Goal: Information Seeking & Learning: Check status

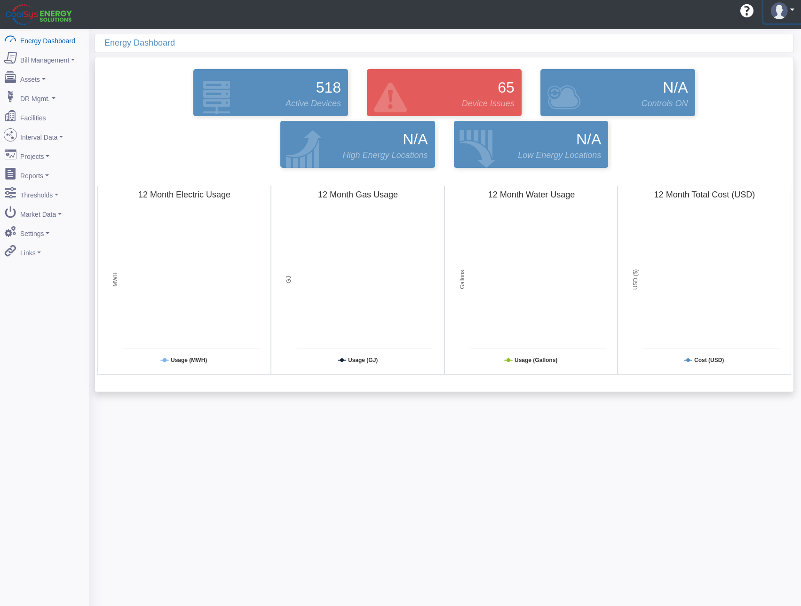
click at [781, 11] on img at bounding box center [779, 10] width 17 height 17
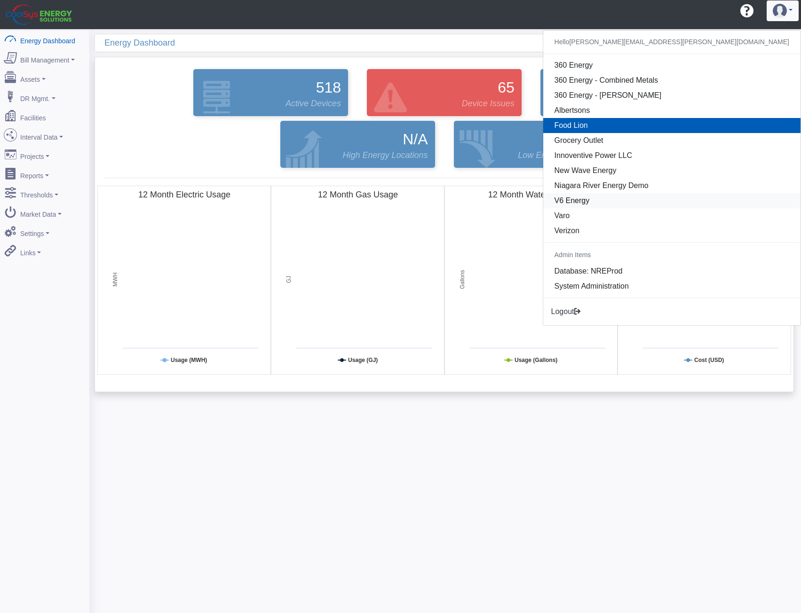
click at [706, 196] on link "V6 Energy" at bounding box center [671, 200] width 257 height 15
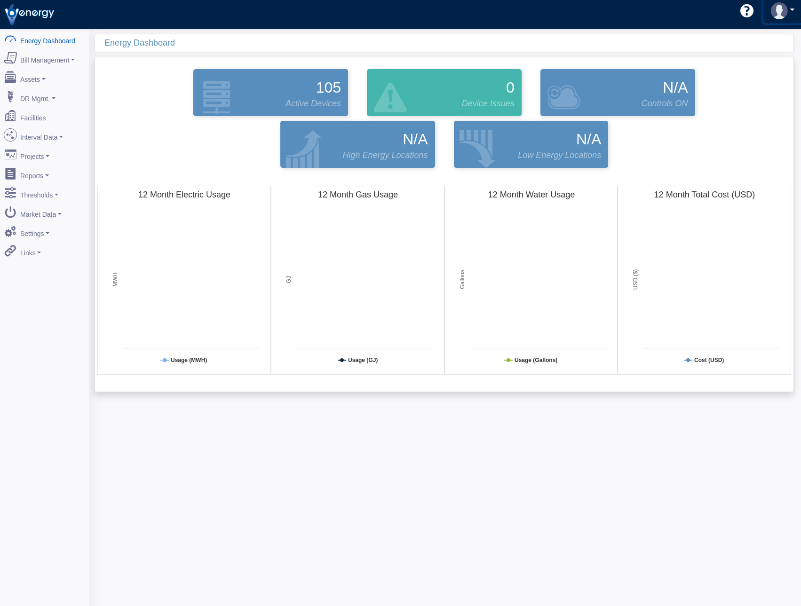
click at [777, 11] on img at bounding box center [779, 10] width 17 height 17
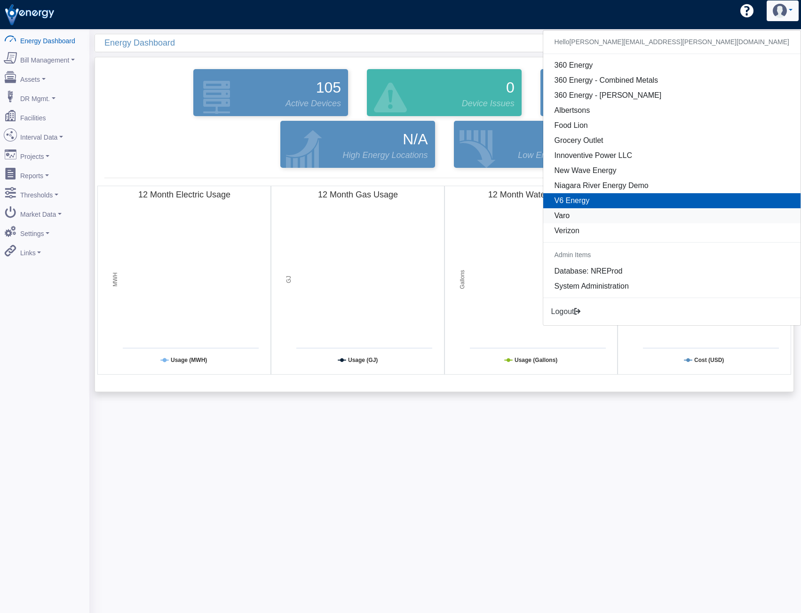
click at [698, 213] on link "Varo" at bounding box center [671, 215] width 257 height 15
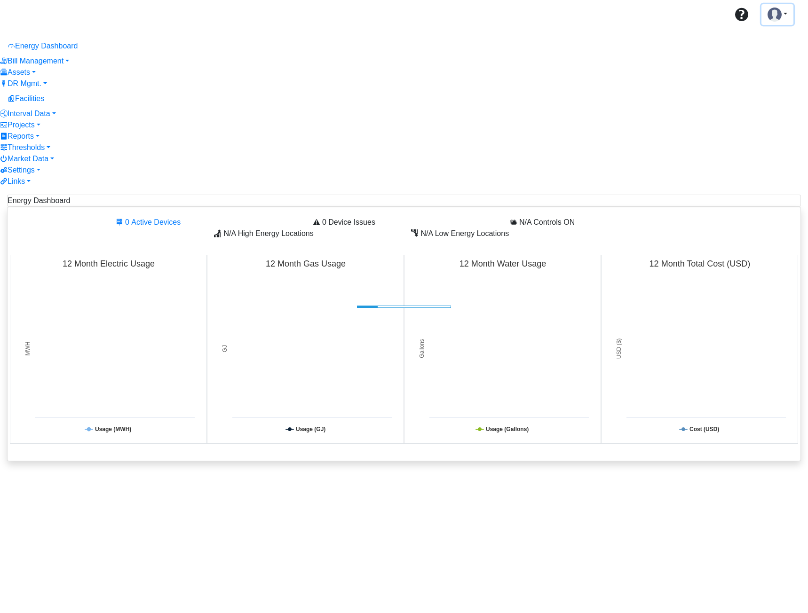
click at [771, 21] on img at bounding box center [775, 15] width 14 height 14
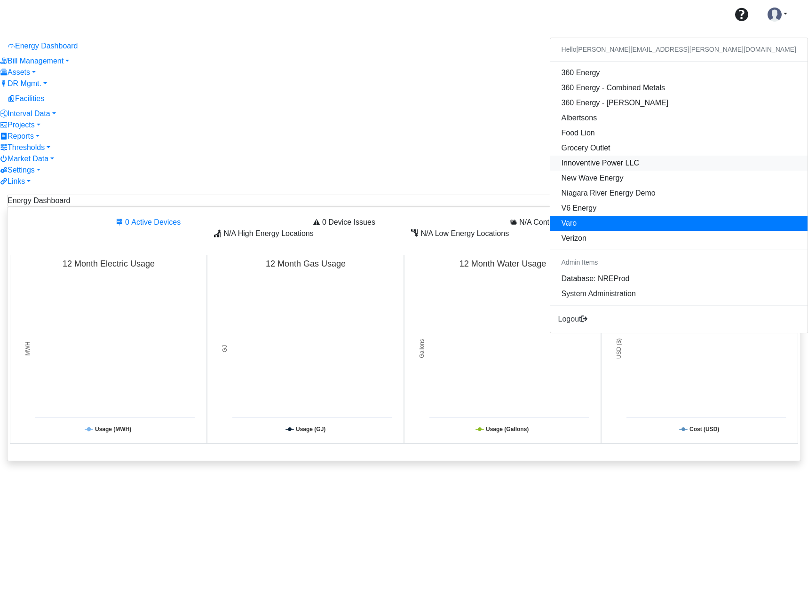
click at [713, 163] on link "Innoventive Power LLC" at bounding box center [678, 163] width 257 height 15
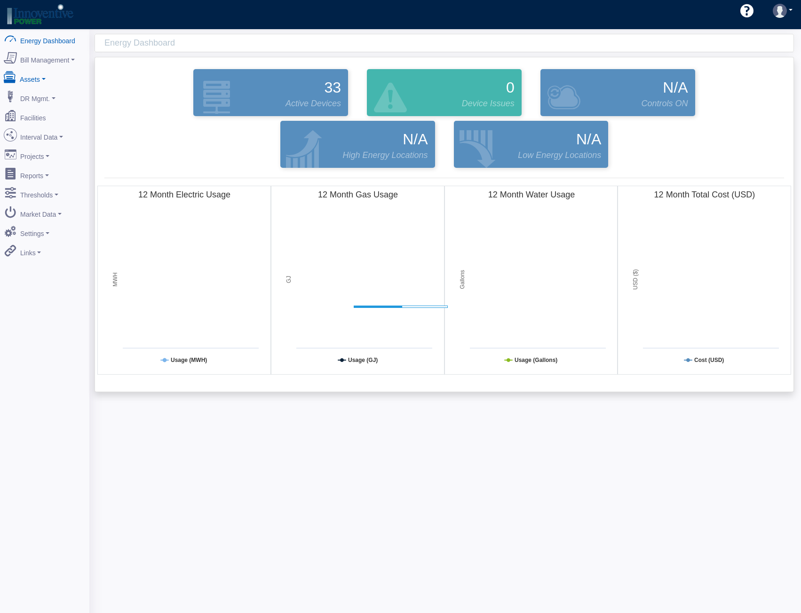
click at [39, 79] on link "Assets" at bounding box center [44, 78] width 91 height 20
click at [38, 89] on link "Devices" at bounding box center [44, 95] width 91 height 17
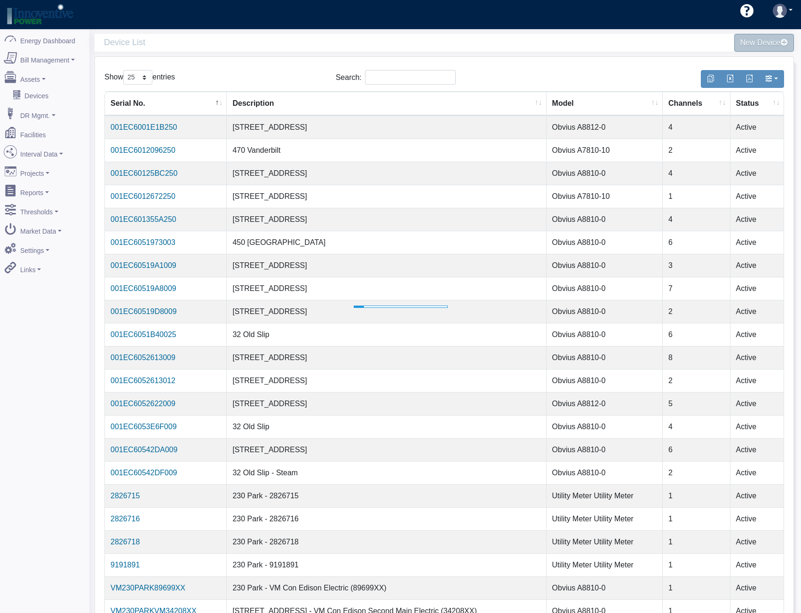
select select "25"
click at [390, 79] on input "Search:" at bounding box center [410, 77] width 91 height 15
paste input "001EC601355A"
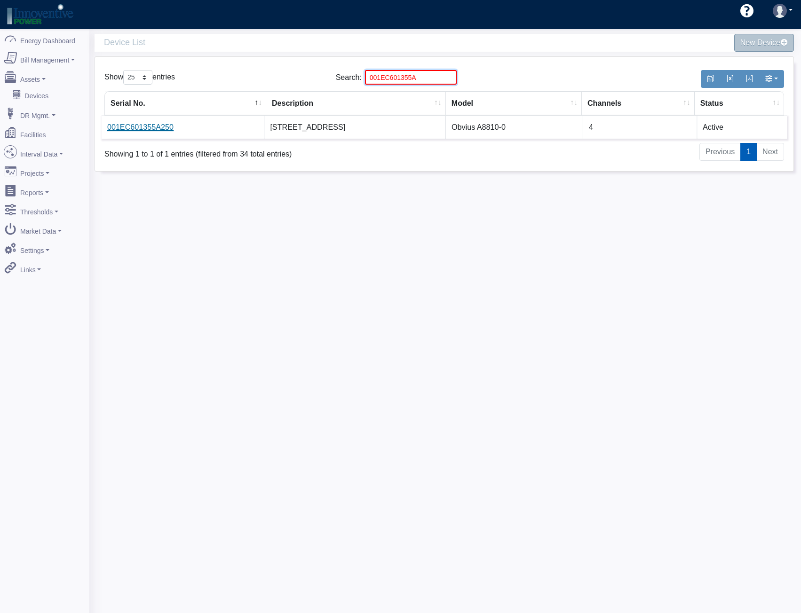
type input "001EC601355A"
click at [152, 128] on link "001EC601355A250" at bounding box center [140, 127] width 66 height 8
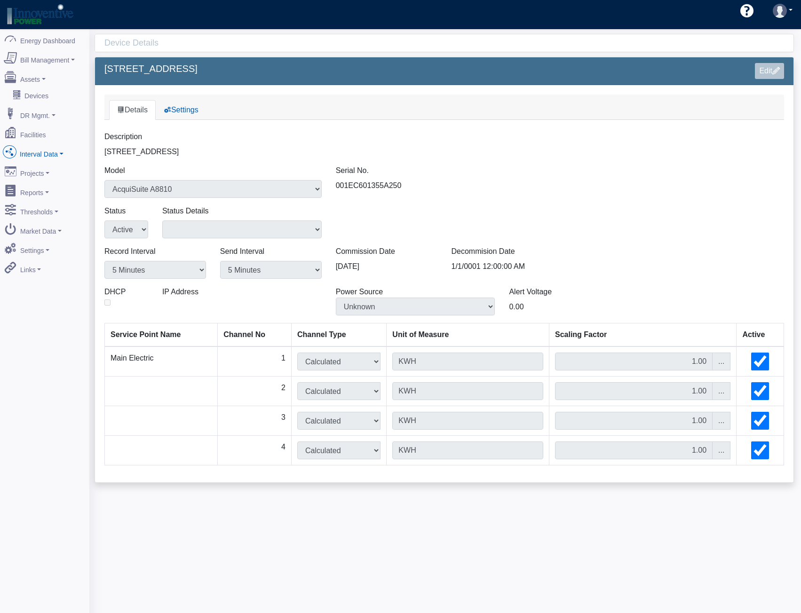
click at [30, 145] on link "Interval Data" at bounding box center [44, 152] width 91 height 20
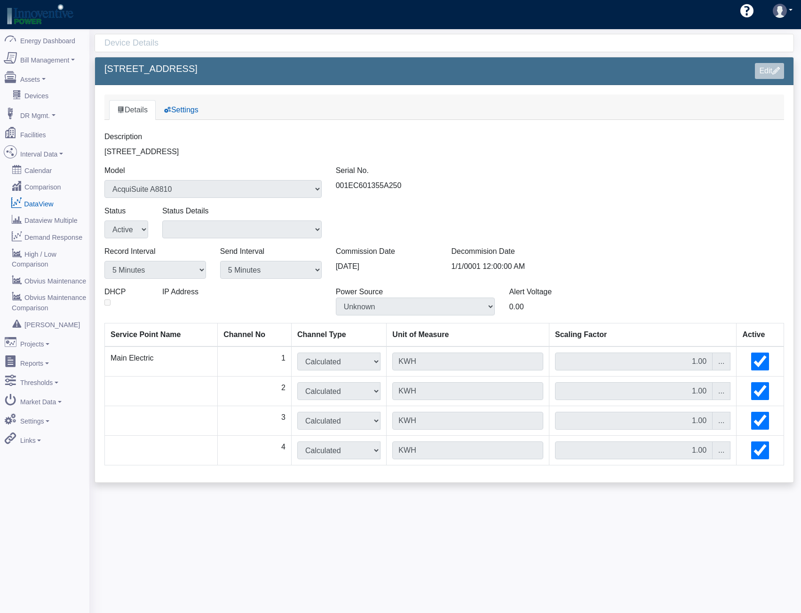
click at [31, 195] on link "DataView" at bounding box center [44, 203] width 91 height 17
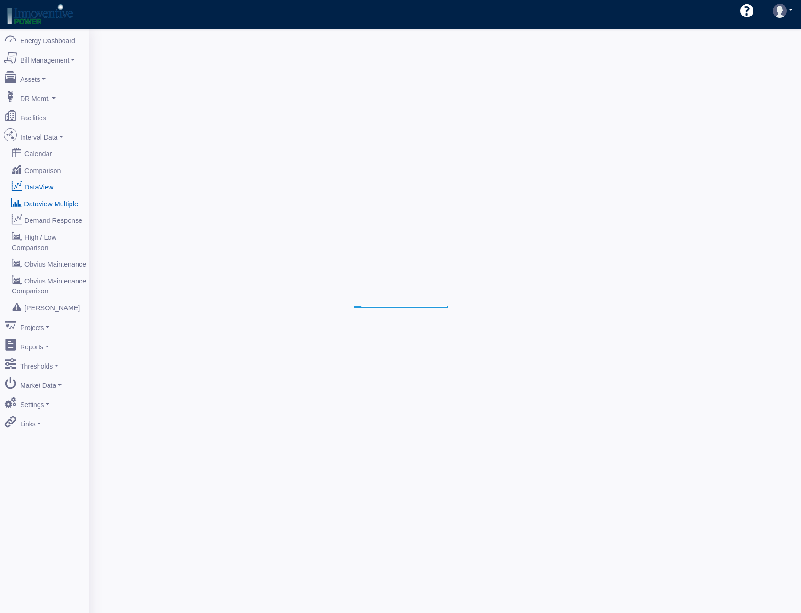
select select "25"
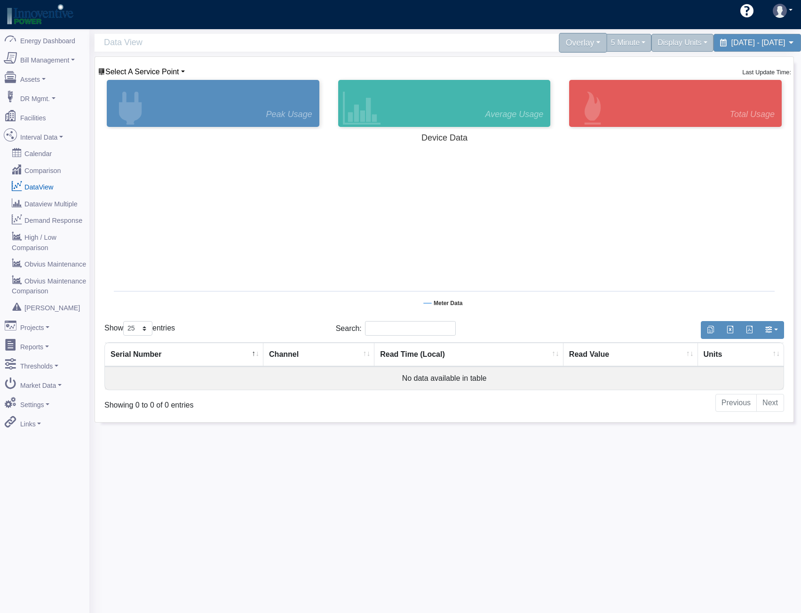
click at [559, 42] on div "Overlay" at bounding box center [583, 43] width 48 height 20
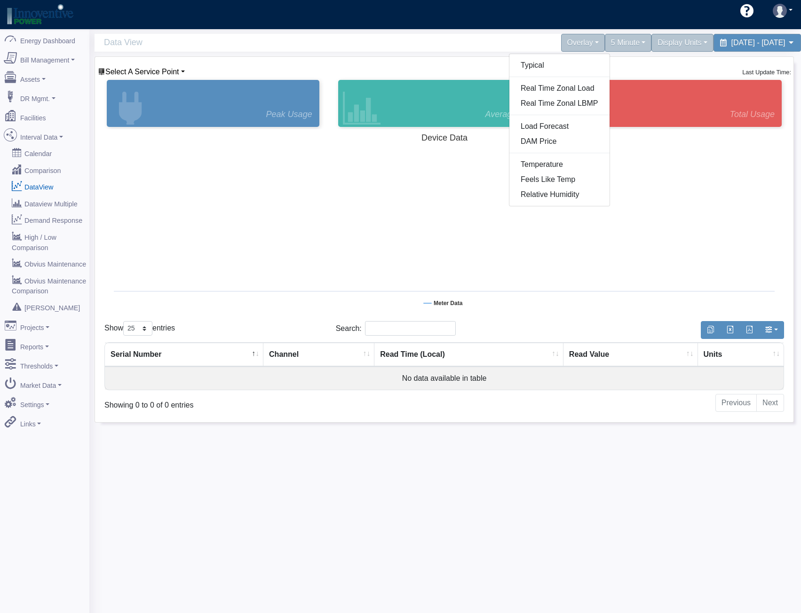
click at [127, 63] on div "Select A Service Point [STREET_ADDRESS][GEOGRAPHIC_DATA][STREET_ADDRESS][STREET…" at bounding box center [444, 240] width 699 height 366
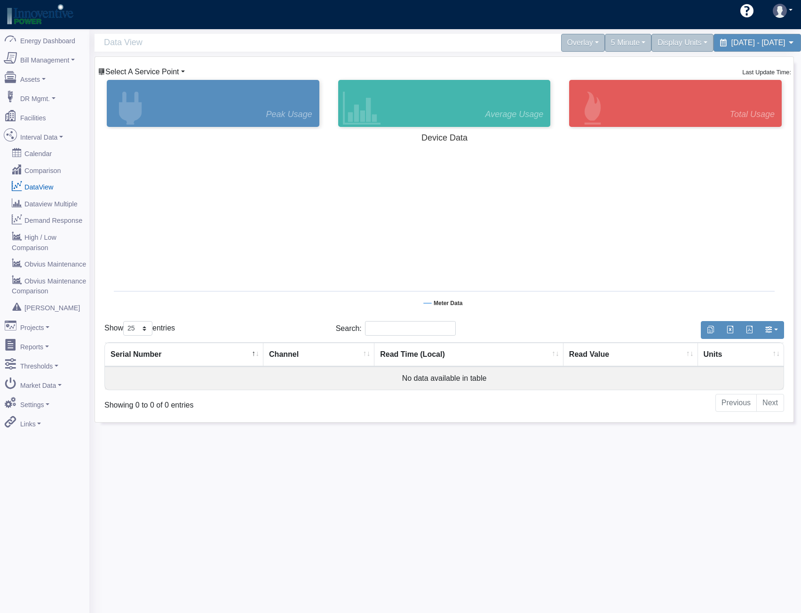
click at [128, 72] on span "Select A Service Point" at bounding box center [142, 72] width 74 height 8
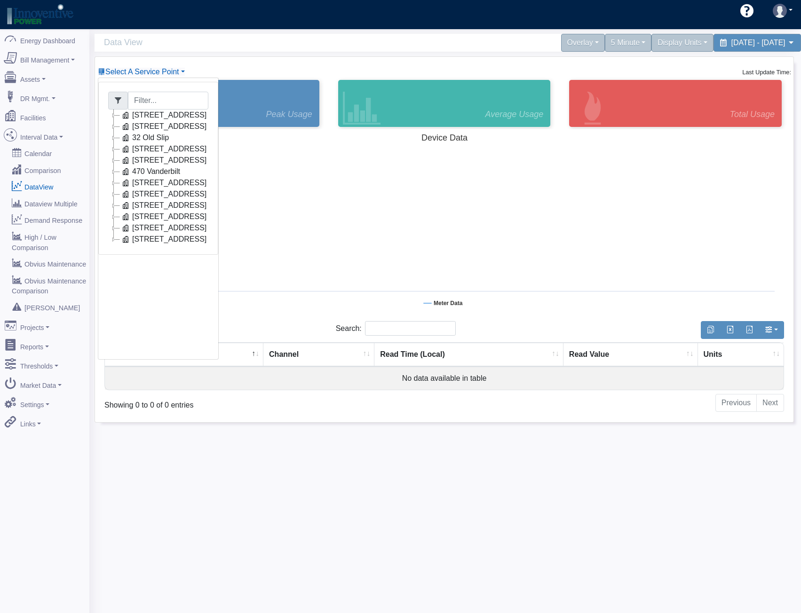
click at [114, 184] on icon at bounding box center [113, 182] width 11 height 11
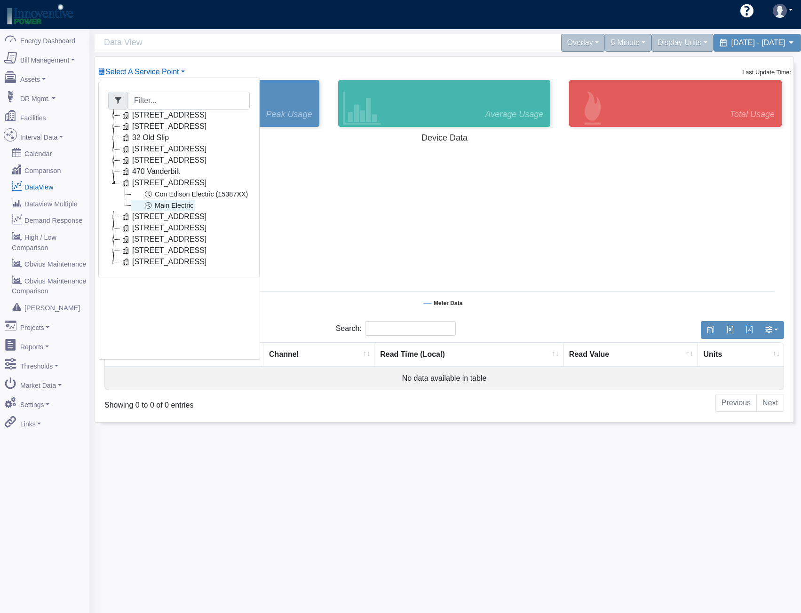
click at [157, 206] on link "Main Electric" at bounding box center [163, 205] width 64 height 11
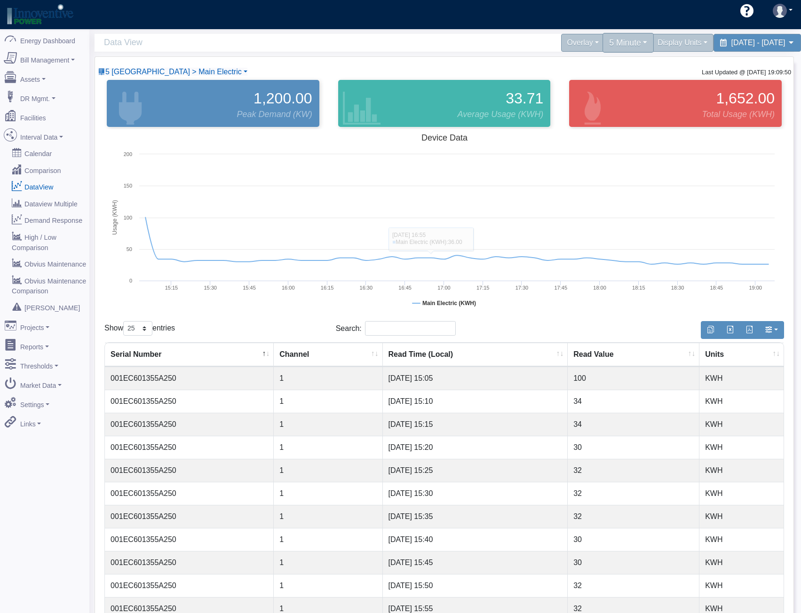
click at [603, 50] on div "5 Minute" at bounding box center [628, 43] width 51 height 20
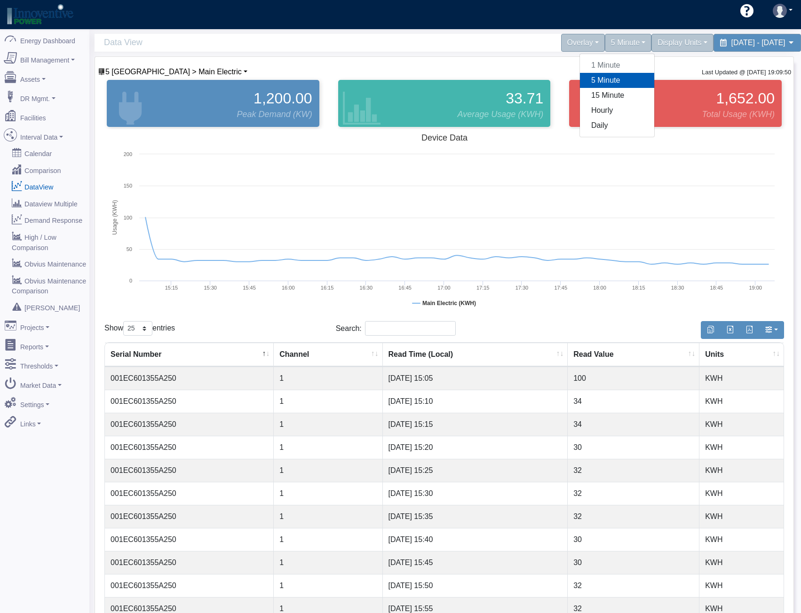
click at [580, 79] on link "5 Minute" at bounding box center [617, 80] width 74 height 15
